Goal: Task Accomplishment & Management: Manage account settings

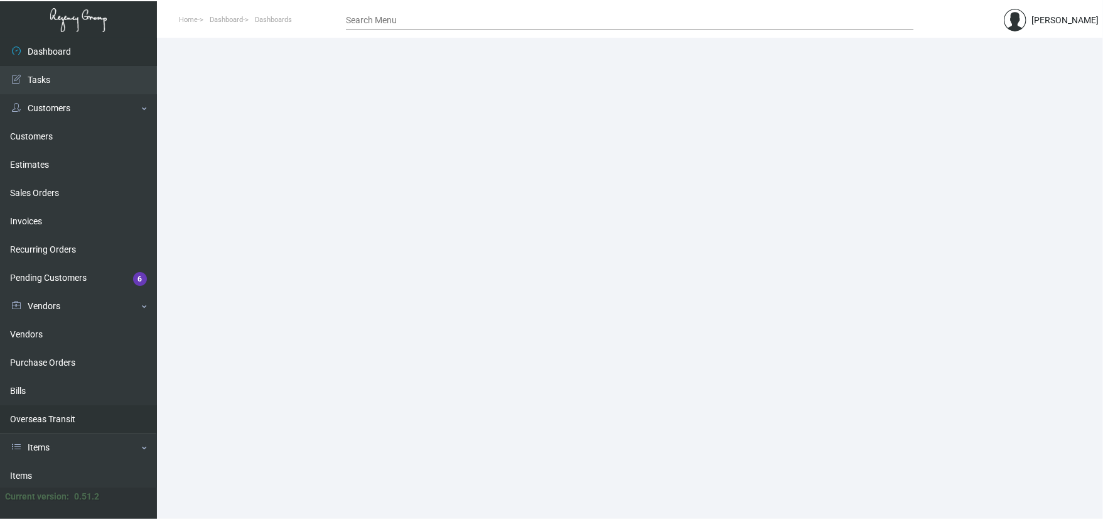
drag, startPoint x: 68, startPoint y: 465, endPoint x: 98, endPoint y: 404, distance: 68.0
click at [68, 465] on link "Items" at bounding box center [78, 476] width 157 height 28
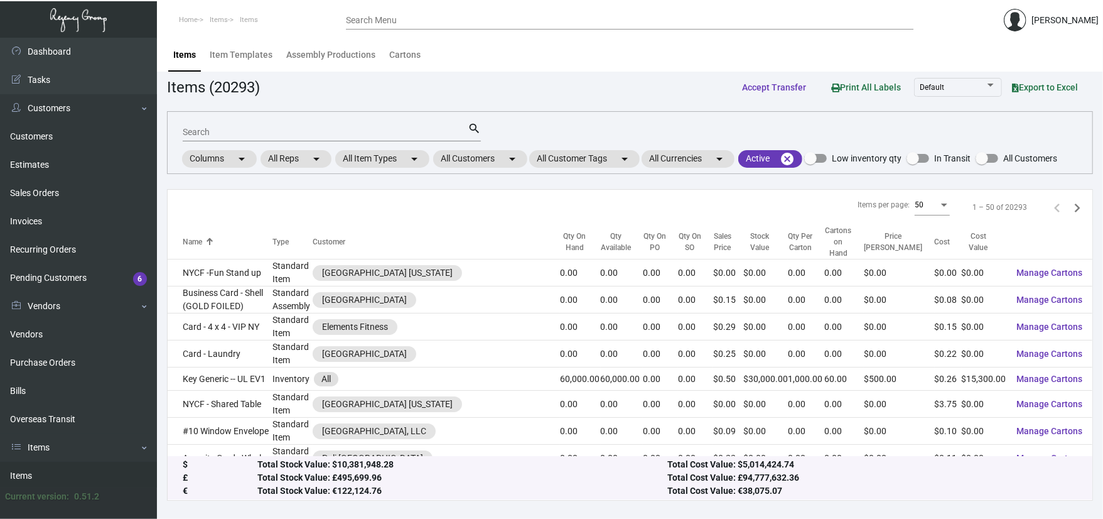
click at [262, 129] on input "Search" at bounding box center [325, 132] width 285 height 10
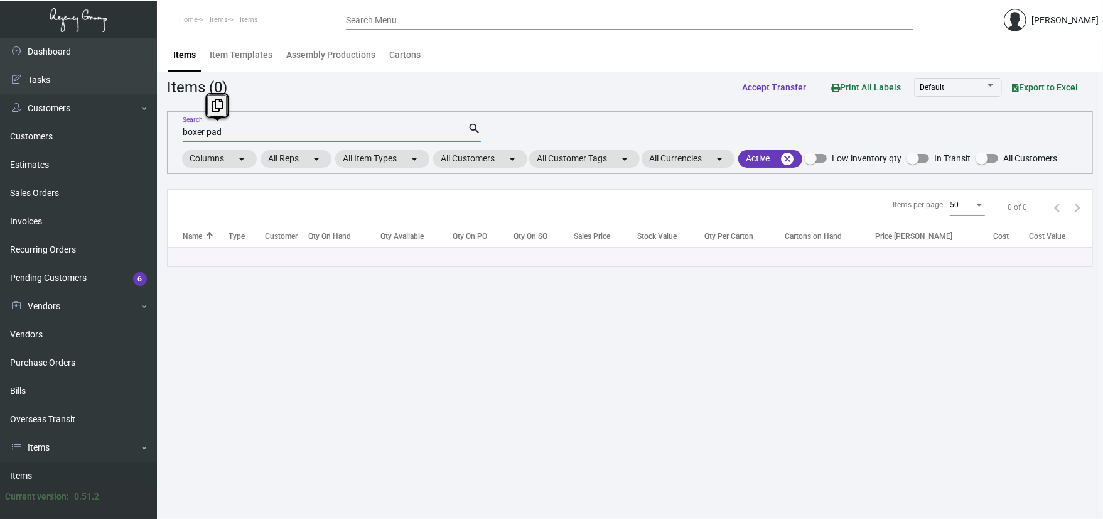
drag, startPoint x: 283, startPoint y: 134, endPoint x: 207, endPoint y: 129, distance: 76.2
click at [207, 129] on input "boxer pad" at bounding box center [325, 132] width 285 height 10
type input "b"
click at [461, 163] on mat-chip "All Customers arrow_drop_down" at bounding box center [480, 159] width 94 height 18
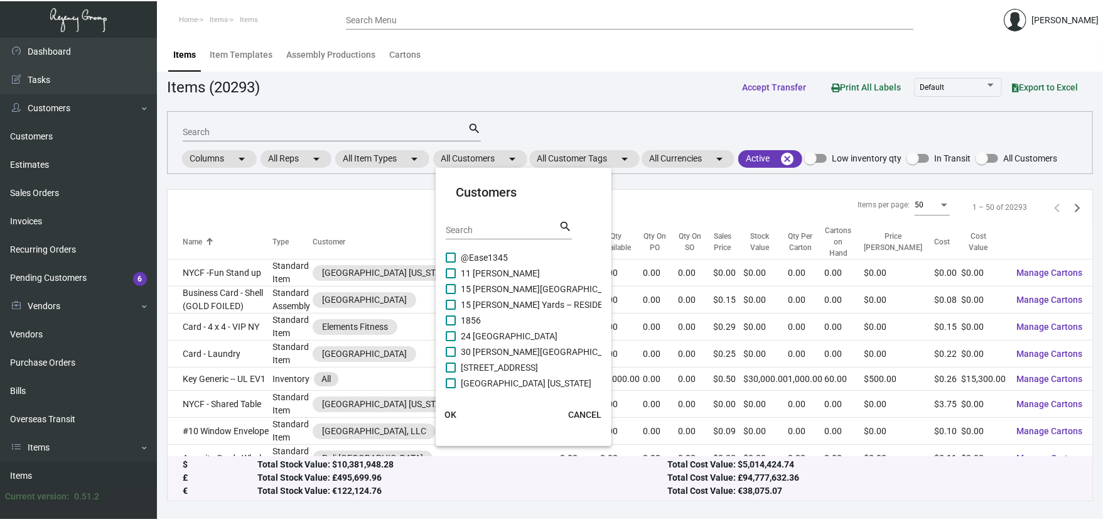
click at [477, 224] on div "Search" at bounding box center [502, 229] width 113 height 19
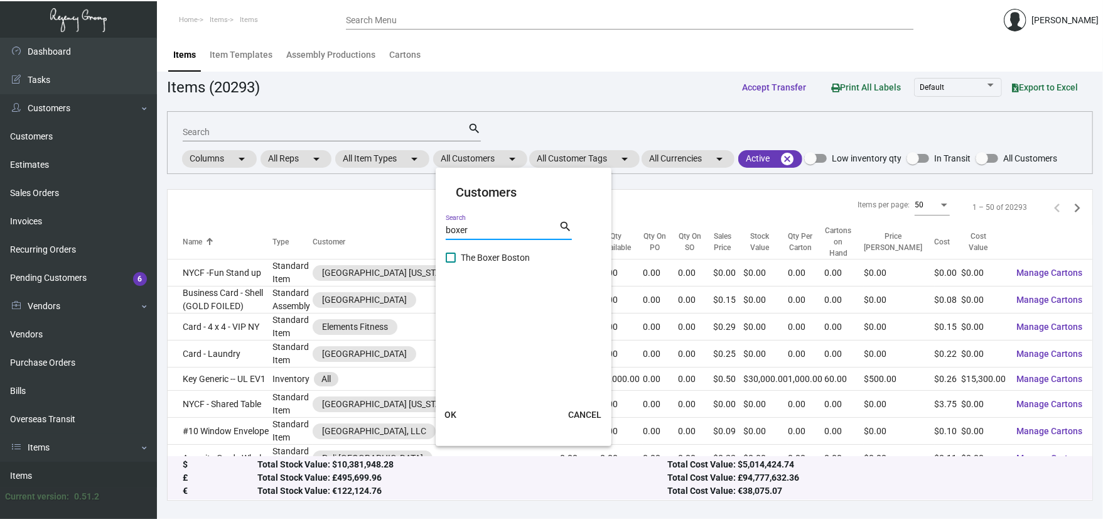
type input "boxer"
click at [511, 260] on span "The Boxer Boston" at bounding box center [495, 257] width 69 height 15
click at [451, 262] on input "The Boxer Boston" at bounding box center [450, 262] width 1 height 1
checkbox input "true"
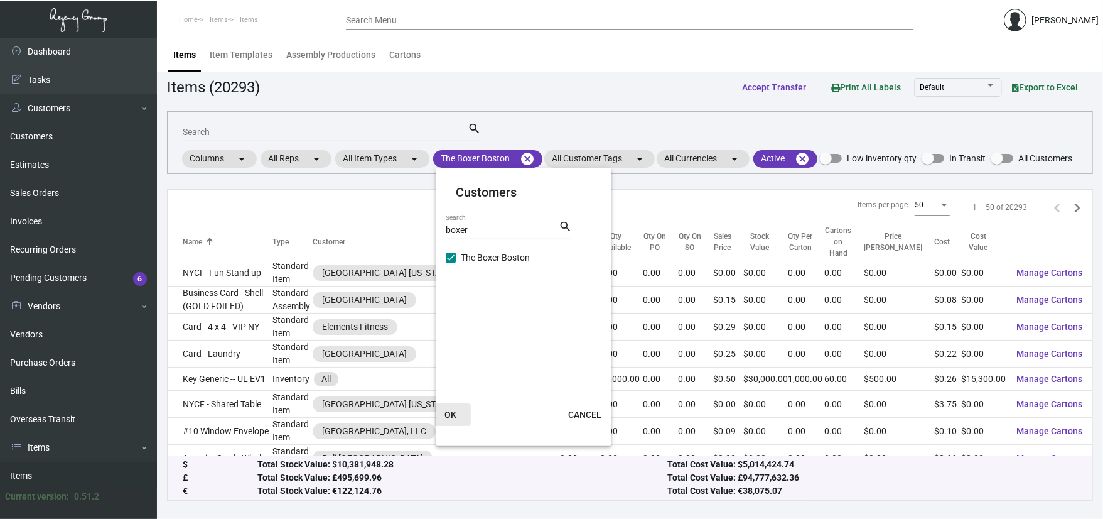
click at [455, 414] on span "OK" at bounding box center [451, 414] width 12 height 10
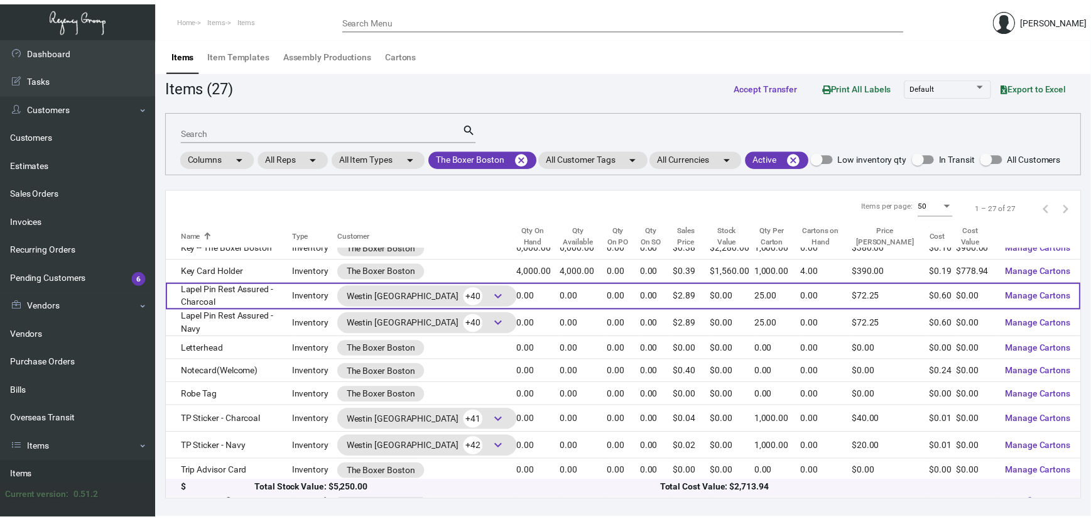
scroll to position [192, 0]
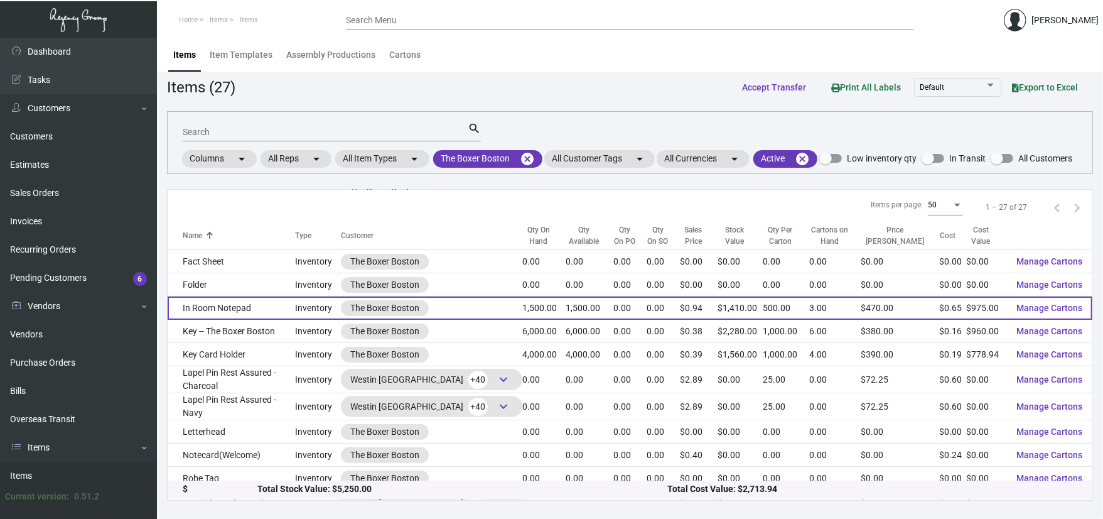
click at [268, 310] on td "In Room Notepad" at bounding box center [231, 307] width 127 height 23
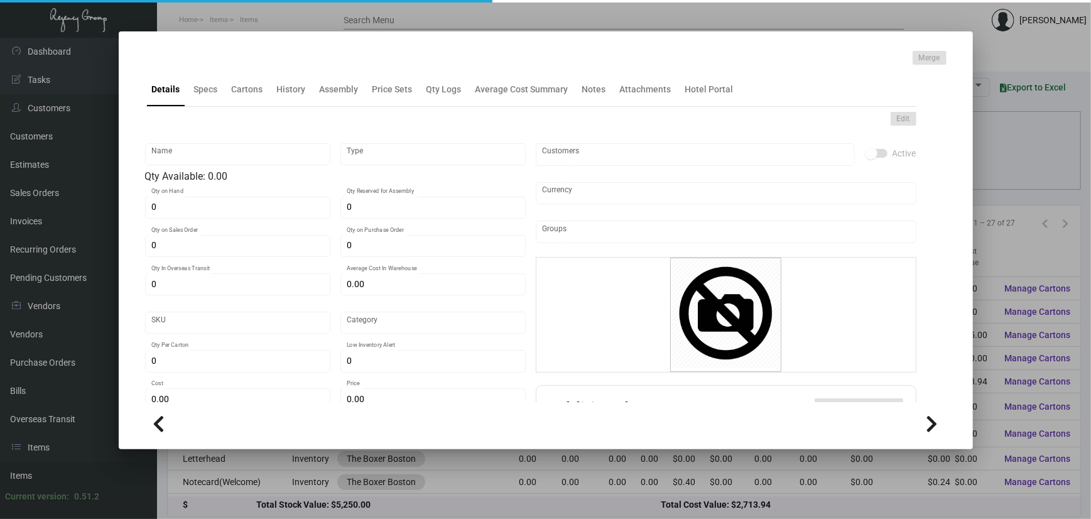
type input "In Room Notepad"
type input "Inventory"
type input "1,500"
type input "$ 0.40414"
type input "BP"
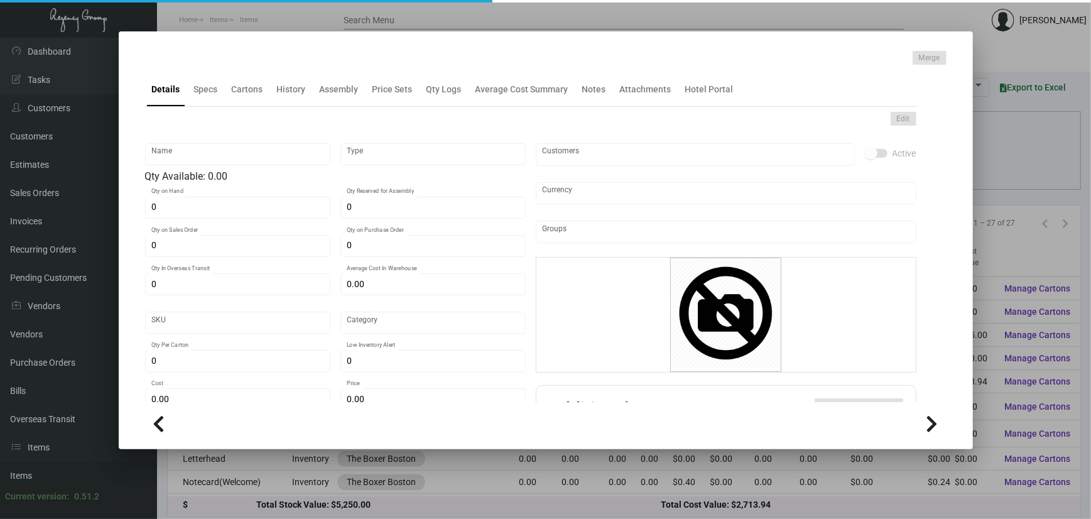
type input "Standard"
type input "500"
type input "$ 0.65"
type input "$ 0.94"
checkbox input "true"
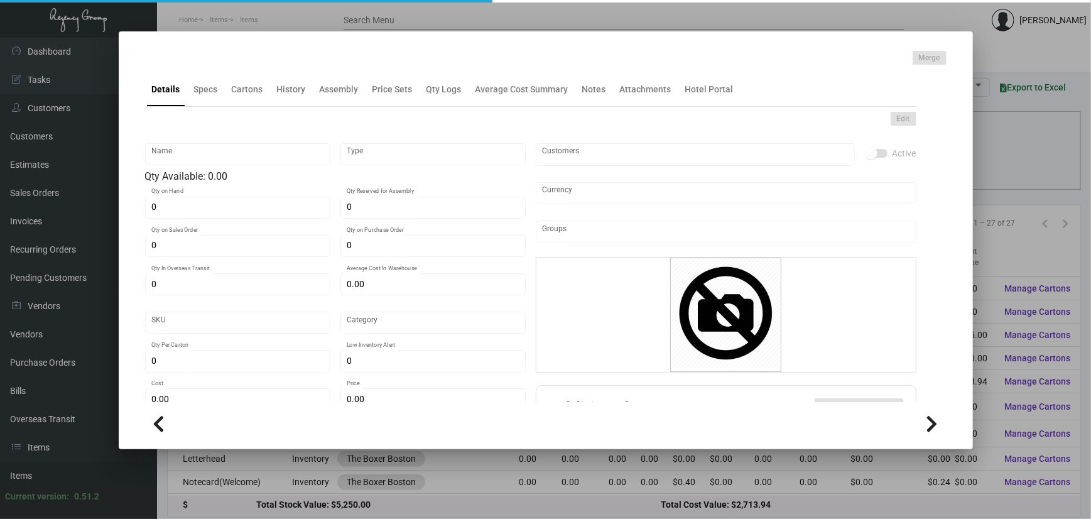
checkbox input "true"
type input "United States Dollar $"
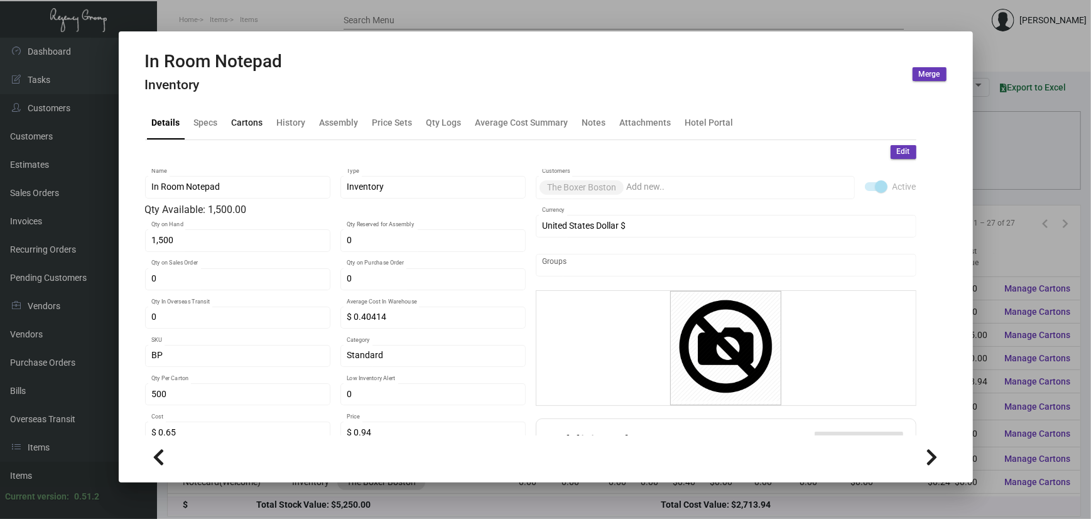
click at [252, 117] on div "Cartons" at bounding box center [247, 122] width 31 height 13
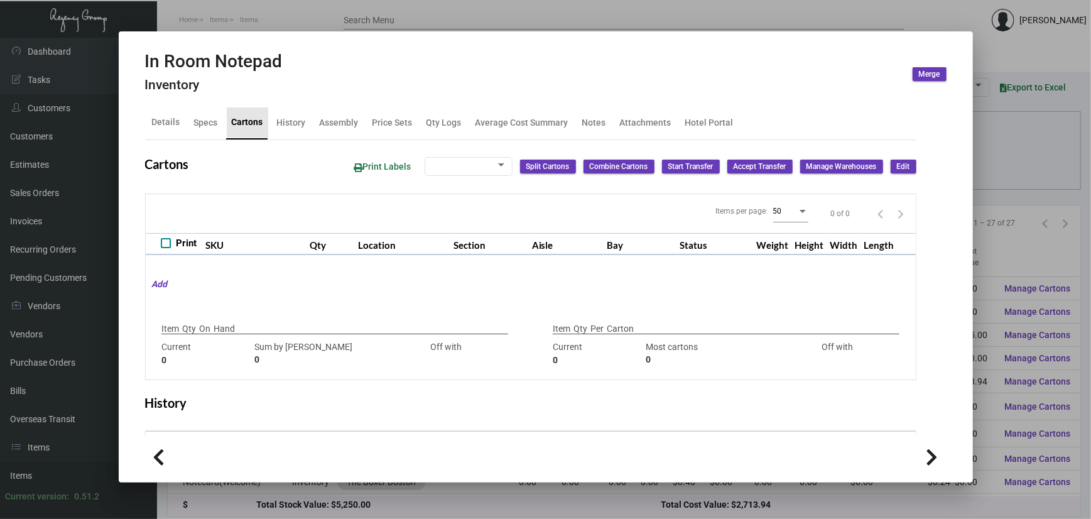
type input "1,500"
type input "1000"
type input "+500"
type input "500"
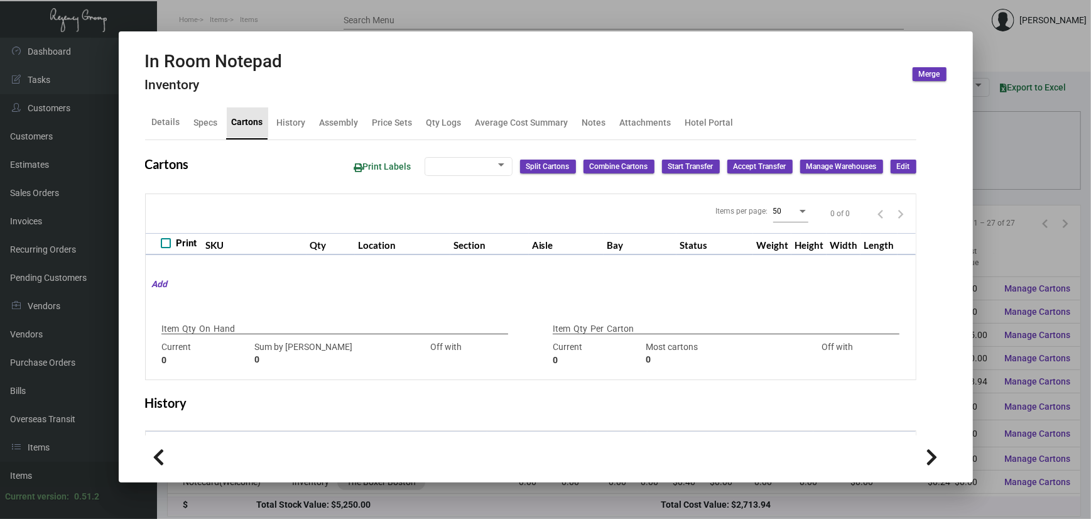
type input "0"
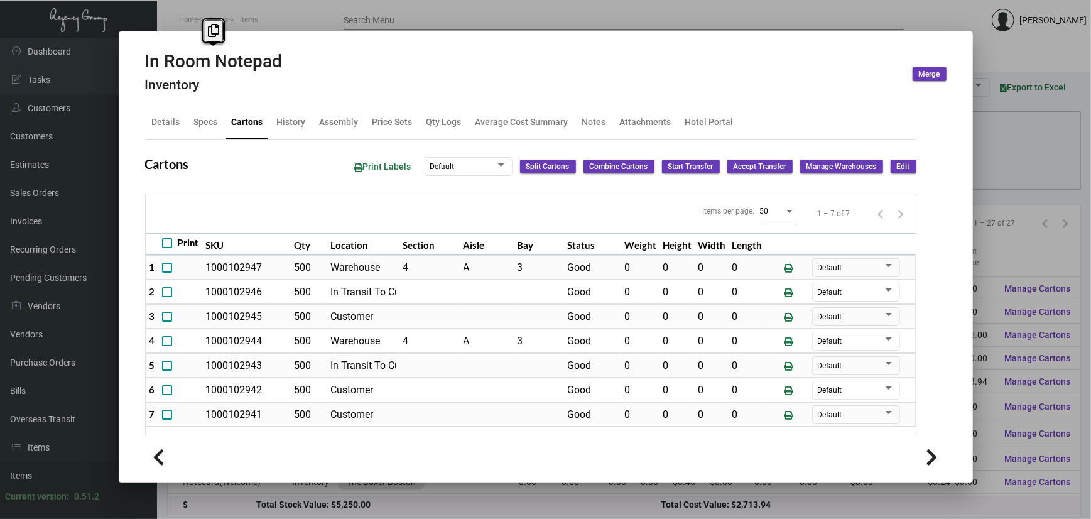
drag, startPoint x: 299, startPoint y: 59, endPoint x: 141, endPoint y: 46, distance: 158.1
click at [141, 46] on mat-dialog-container "In Room Notepad Inventory Merge Details Specs Cartons History Assembly Price Se…" at bounding box center [546, 256] width 854 height 451
click at [524, 84] on div "In Room Notepad Inventory Merge" at bounding box center [545, 74] width 801 height 47
click at [1008, 159] on div at bounding box center [545, 259] width 1091 height 519
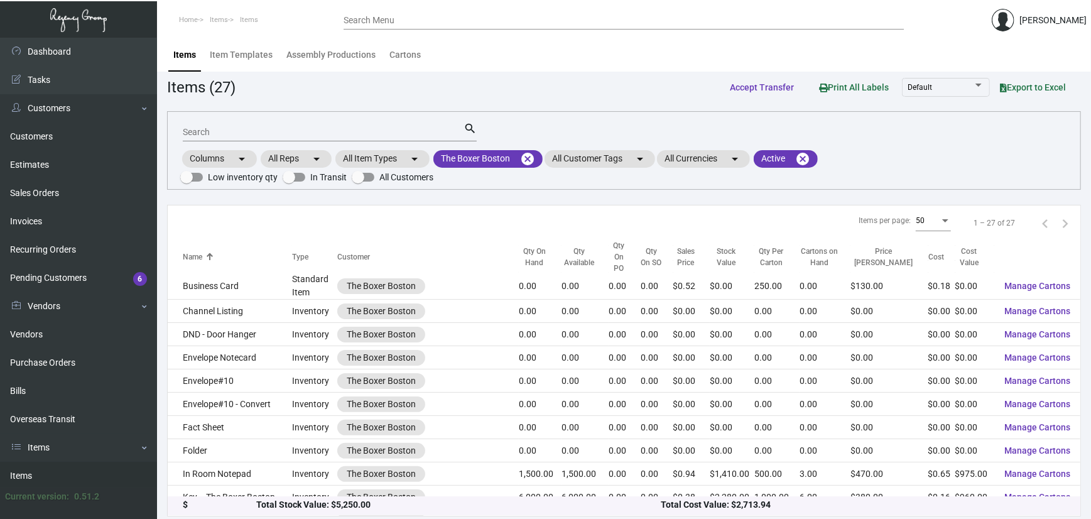
scroll to position [84, 0]
